Goal: Information Seeking & Learning: Learn about a topic

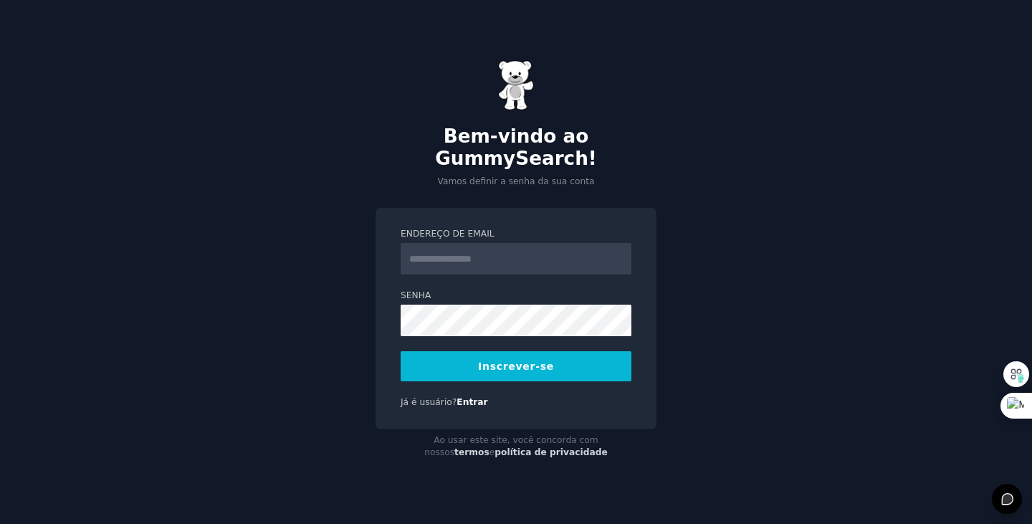
type input "**********"
click at [401, 351] on button "Inscrever-se" at bounding box center [516, 366] width 231 height 30
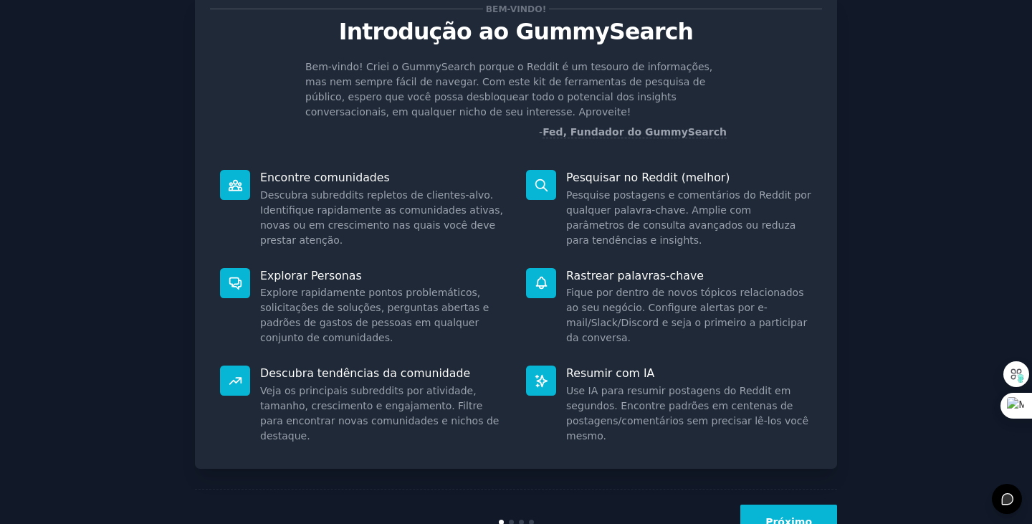
scroll to position [98, 0]
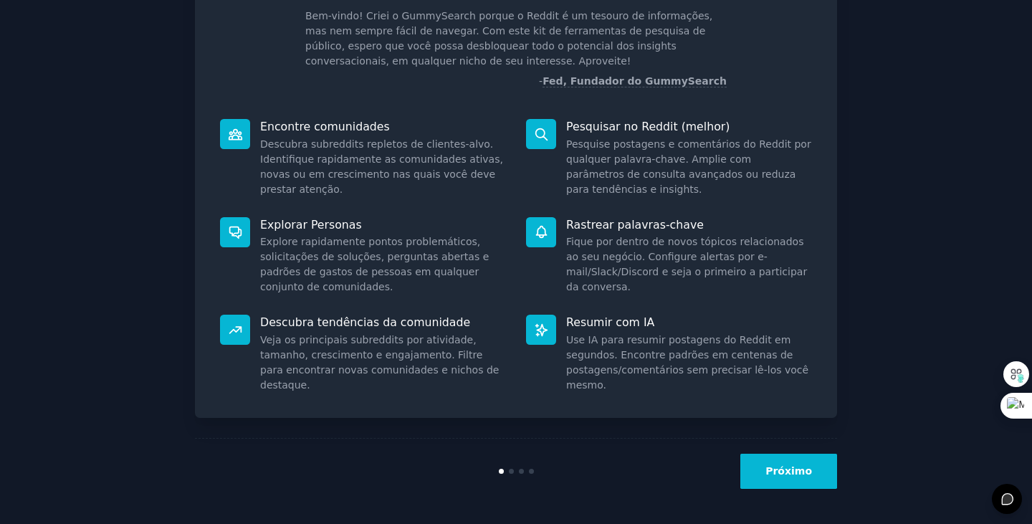
click at [794, 477] on font "Próximo" at bounding box center [789, 470] width 47 height 11
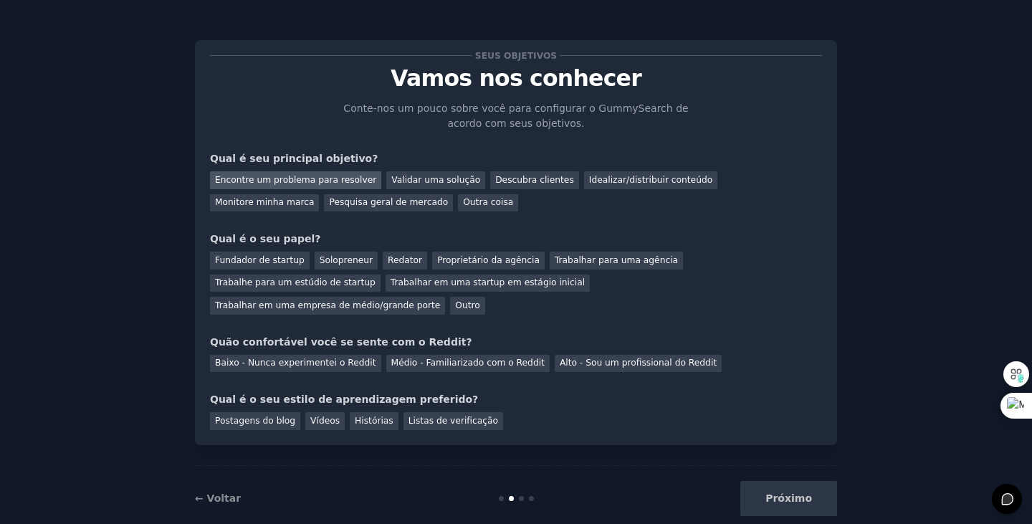
click at [274, 177] on font "Encontre um problema para resolver" at bounding box center [295, 180] width 161 height 10
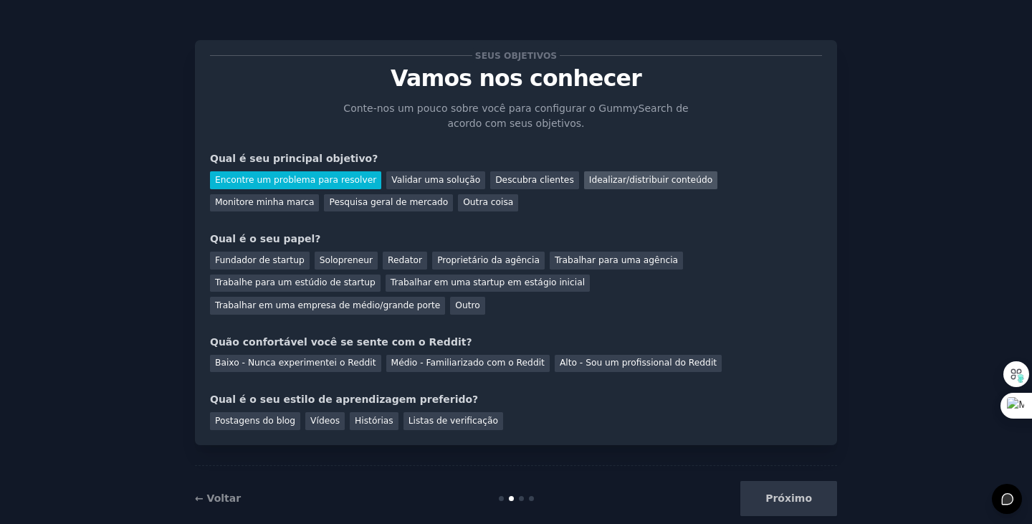
click at [611, 184] on font "Idealizar/distribuir conteúdo" at bounding box center [650, 180] width 123 height 10
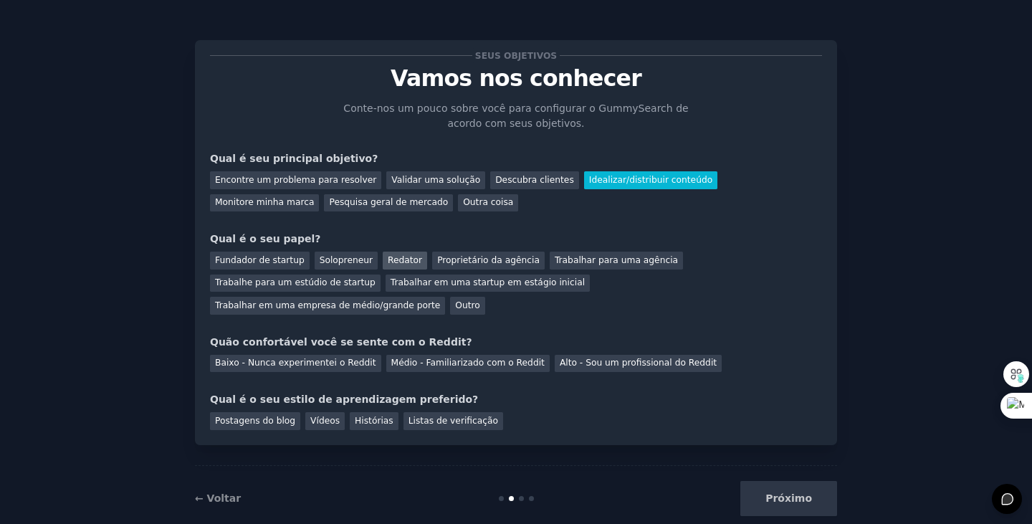
click at [388, 255] on font "Redator" at bounding box center [405, 260] width 34 height 10
click at [409, 358] on font "Médio - Familiarizado com o Reddit" at bounding box center [467, 363] width 153 height 10
click at [360, 416] on font "Histórias" at bounding box center [374, 421] width 39 height 10
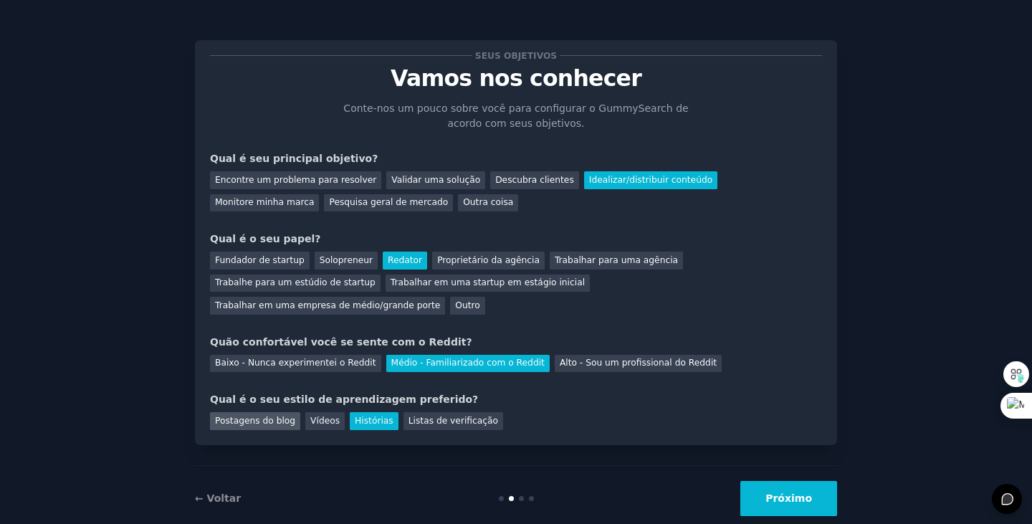
click at [239, 416] on font "Postagens do blog" at bounding box center [255, 421] width 80 height 10
click at [356, 416] on font "Histórias" at bounding box center [374, 421] width 39 height 10
click at [786, 493] on font "Próximo" at bounding box center [789, 498] width 47 height 11
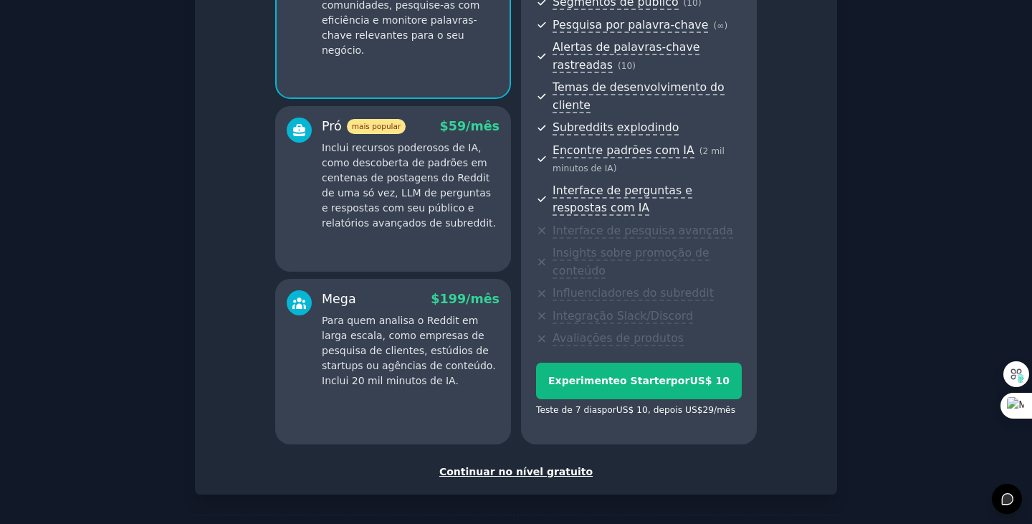
scroll to position [215, 0]
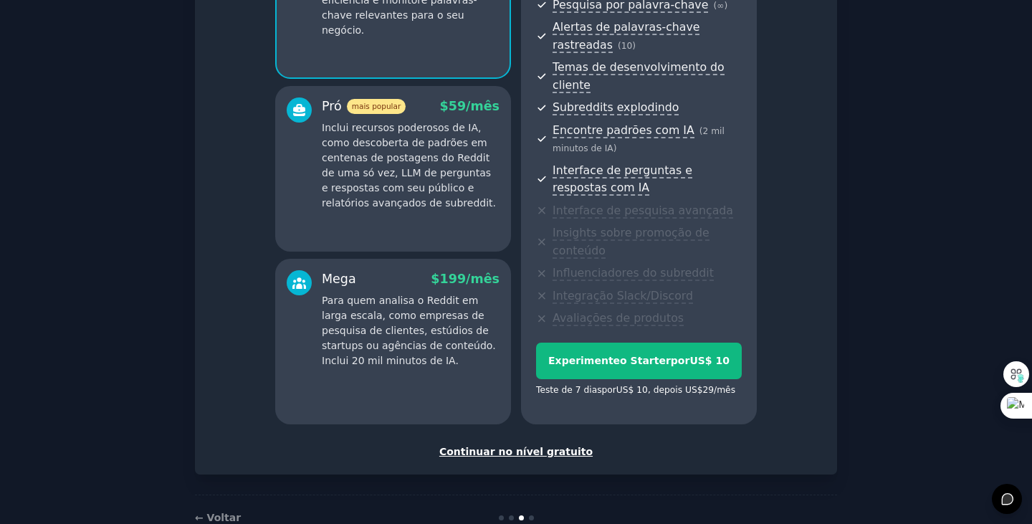
click at [506, 446] on font "Continuar no nível gratuito" at bounding box center [516, 451] width 153 height 11
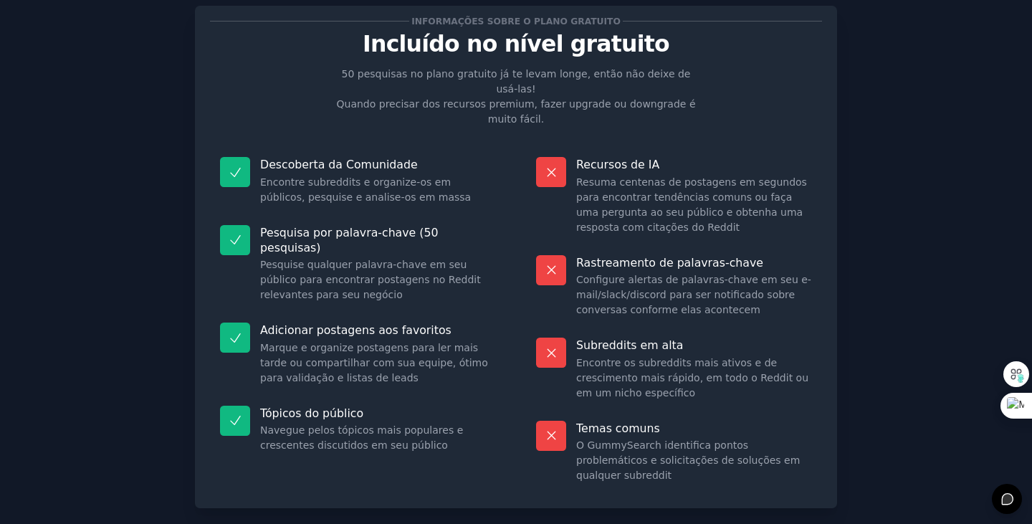
scroll to position [95, 0]
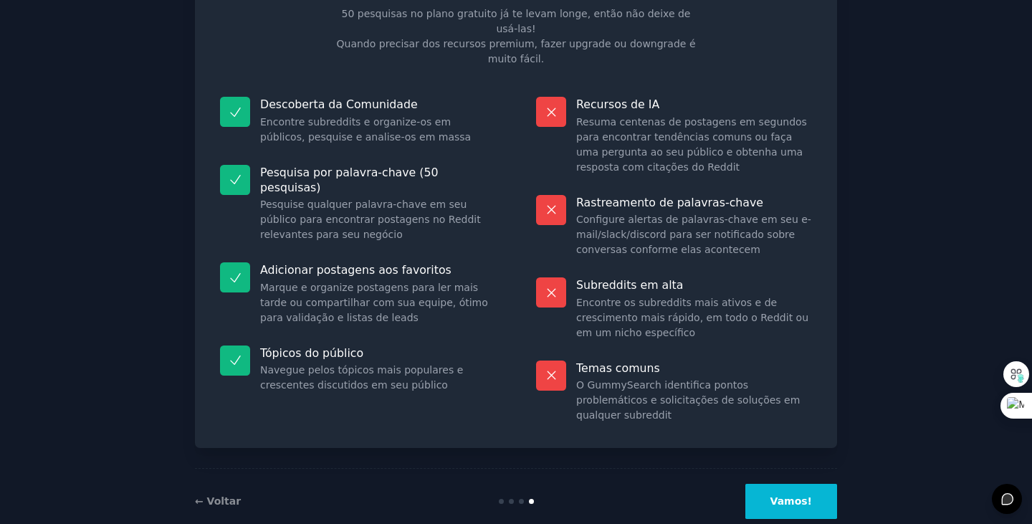
click at [794, 484] on button "Vamos!" at bounding box center [792, 501] width 92 height 35
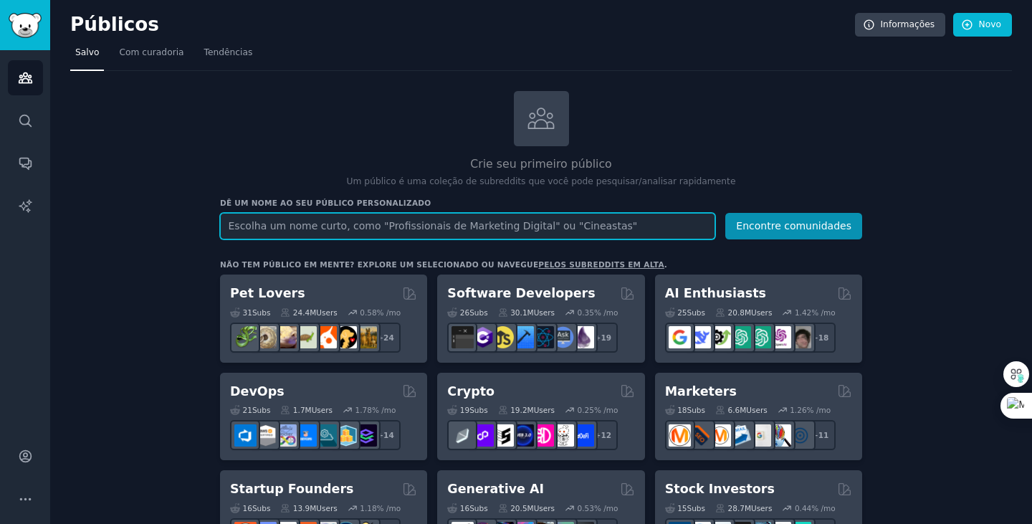
click at [270, 227] on input "text" at bounding box center [467, 226] width 495 height 27
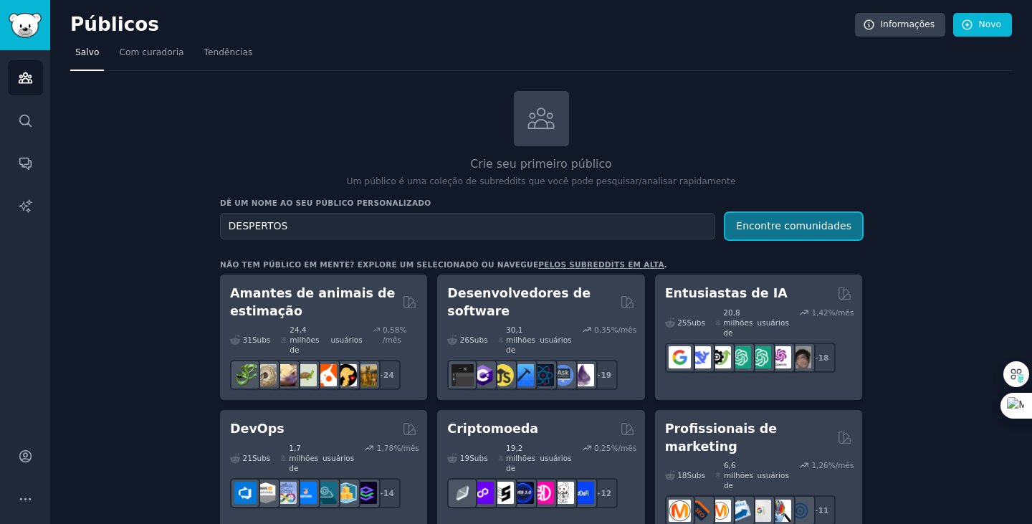
click at [798, 224] on font "Encontre comunidades" at bounding box center [793, 225] width 115 height 11
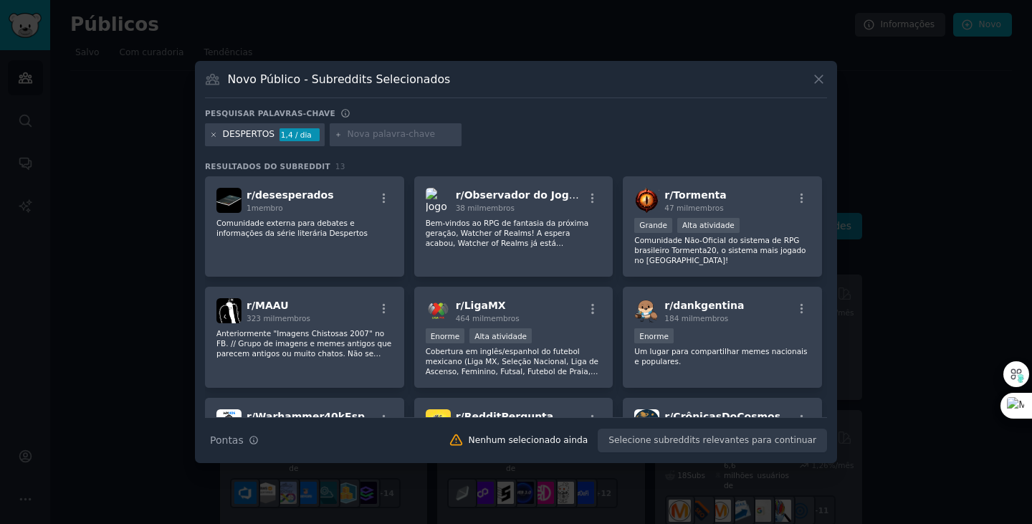
click at [212, 135] on icon at bounding box center [214, 135] width 8 height 8
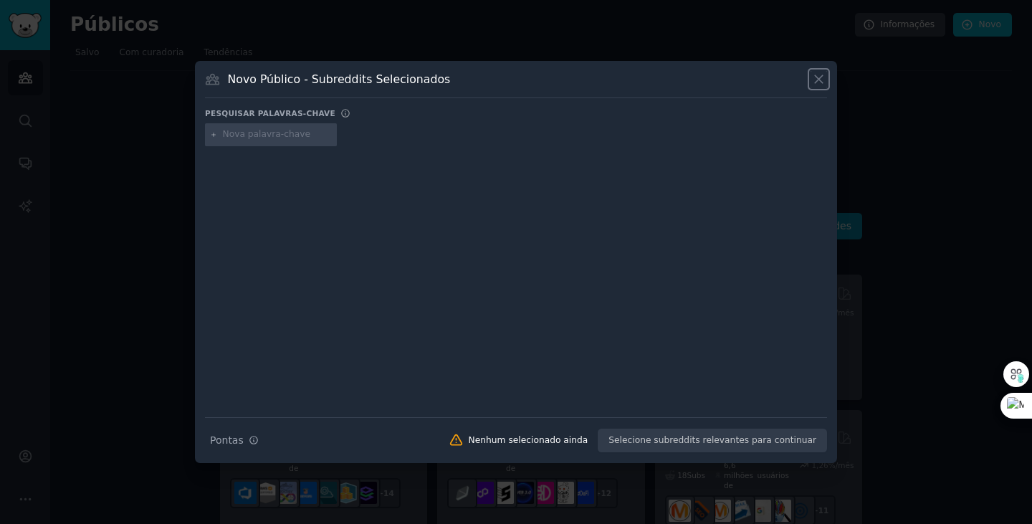
drag, startPoint x: 819, startPoint y: 77, endPoint x: 592, endPoint y: 90, distance: 226.9
click at [817, 77] on icon at bounding box center [819, 79] width 15 height 15
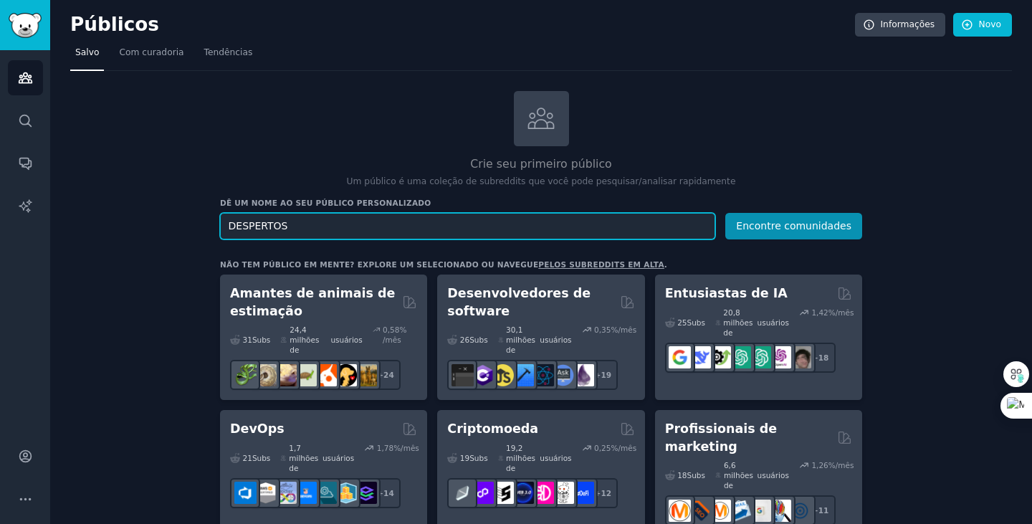
click at [360, 223] on input "DESPERTOS" at bounding box center [467, 226] width 495 height 27
type input "D"
type input "MATRIX"
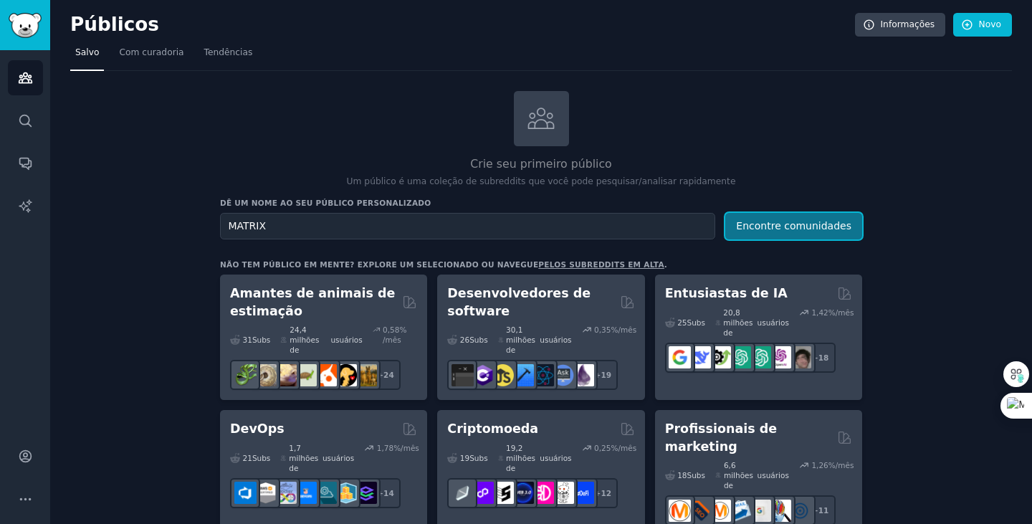
click at [790, 220] on font "Encontre comunidades" at bounding box center [793, 225] width 115 height 11
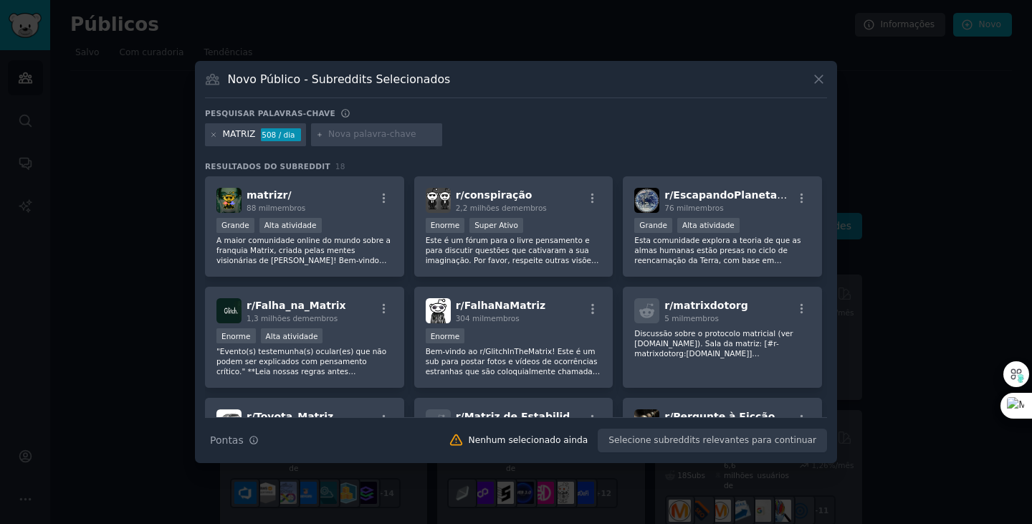
click at [708, 440] on div "Dicas de pesquisa Pontas Nenhum selecionado ainda Selecione subreddits relevant…" at bounding box center [516, 435] width 622 height 36
click at [333, 138] on input "text" at bounding box center [382, 134] width 109 height 13
type input "SERES MULTIDIMENSIONAIS"
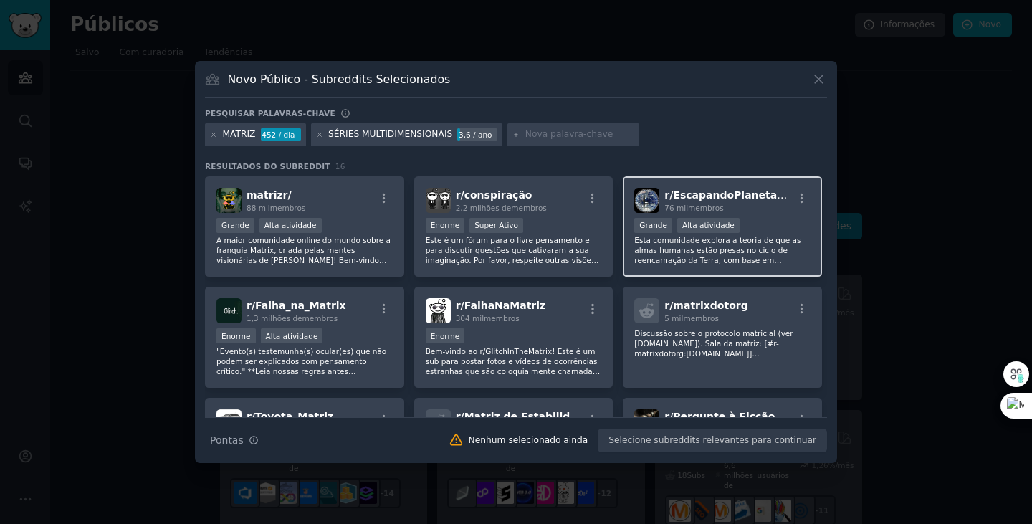
click at [748, 227] on div ">= 80º percentil para envios / dia Grande Alta atividade" at bounding box center [723, 227] width 176 height 18
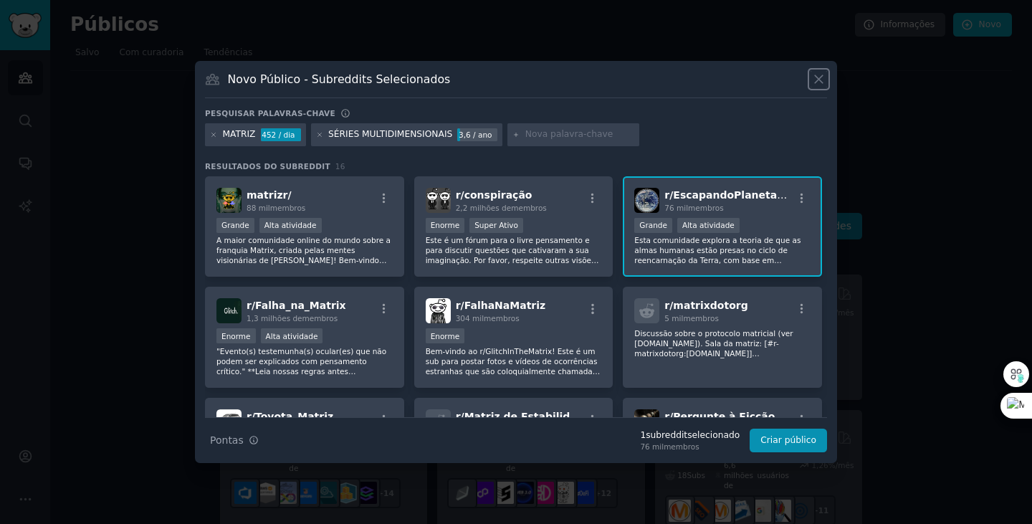
click at [819, 79] on icon at bounding box center [819, 80] width 8 height 8
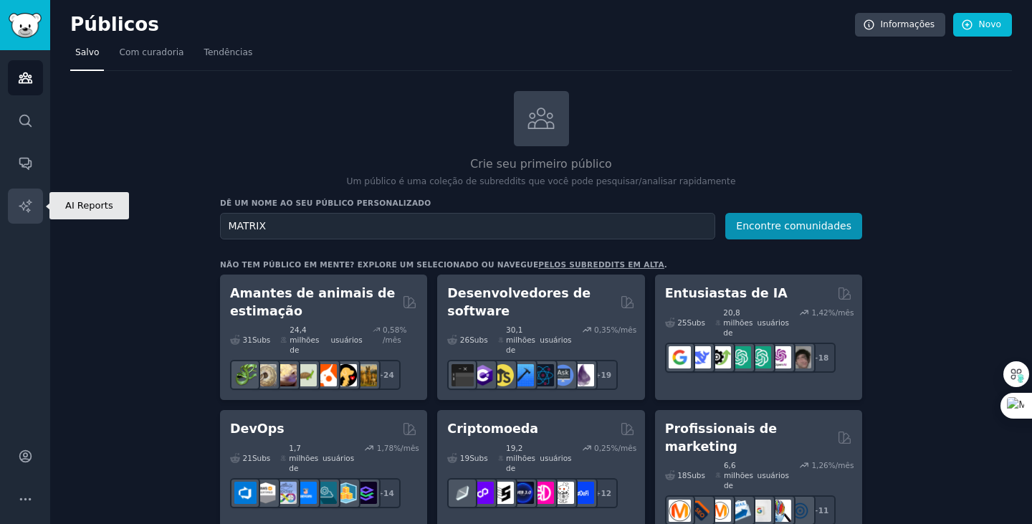
click at [22, 206] on icon "Barra lateral" at bounding box center [25, 206] width 15 height 15
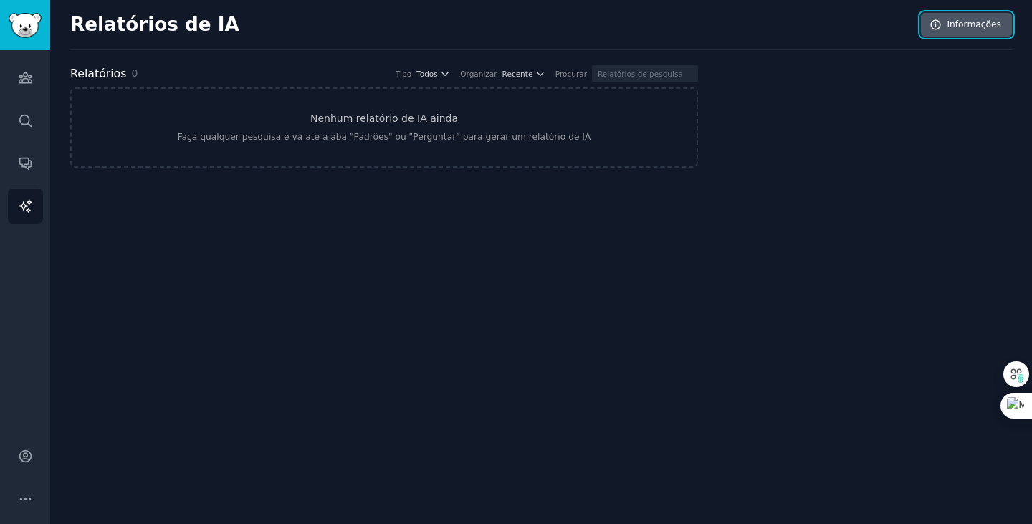
click at [974, 24] on font "Informações" at bounding box center [974, 24] width 54 height 10
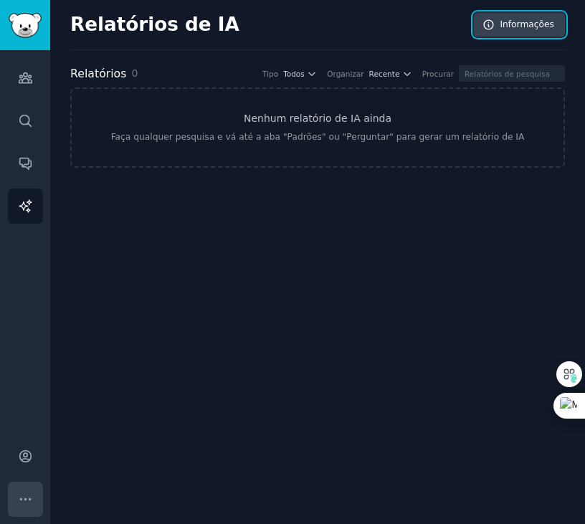
click at [23, 498] on icon "Barra lateral" at bounding box center [25, 499] width 15 height 15
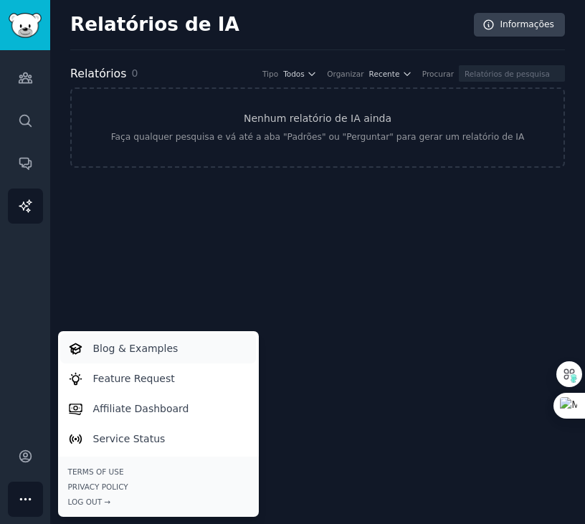
click at [101, 350] on p "Blog & Examples" at bounding box center [135, 348] width 85 height 15
